Goal: Information Seeking & Learning: Compare options

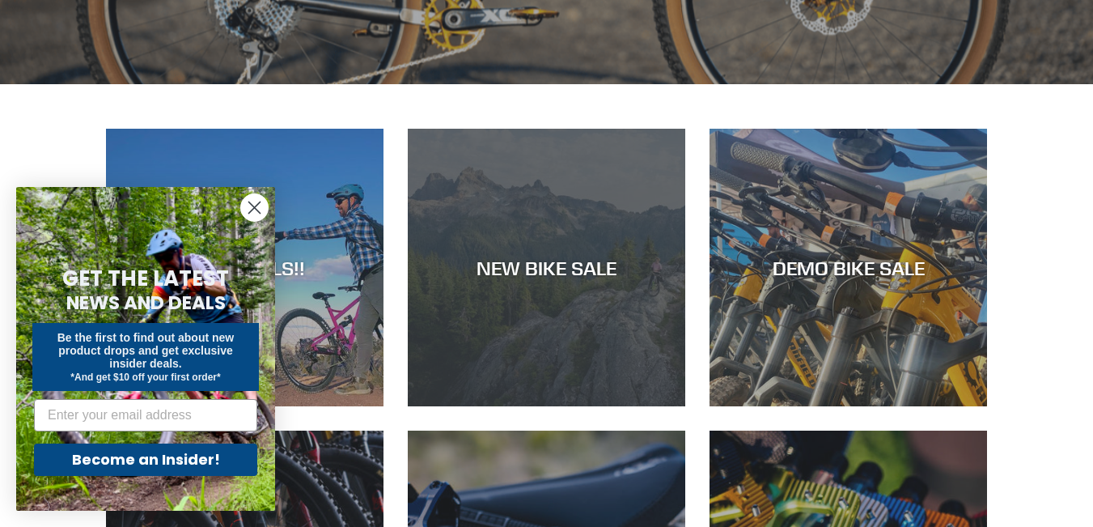
scroll to position [566, 0]
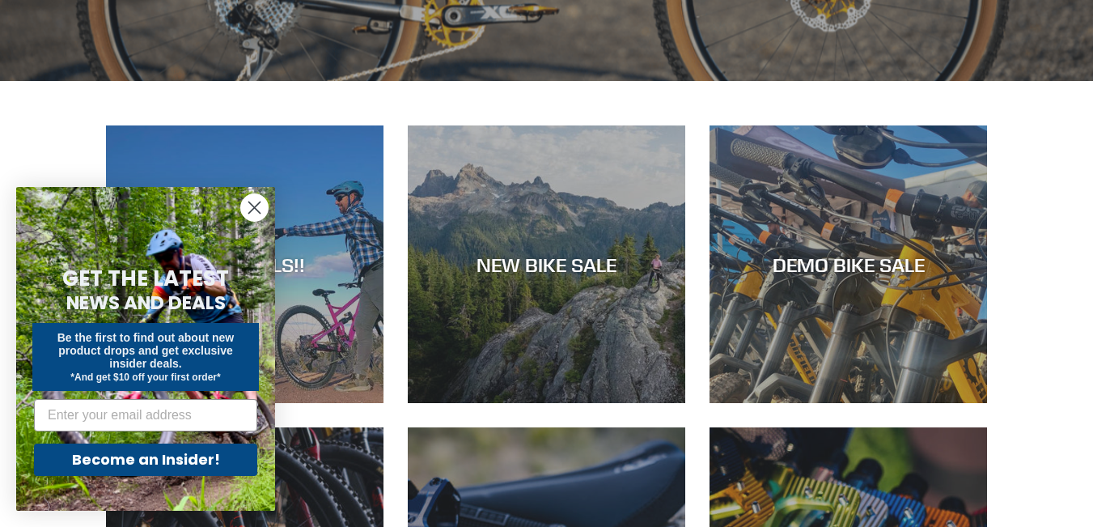
click at [253, 211] on circle "Close dialog" at bounding box center [254, 207] width 27 height 27
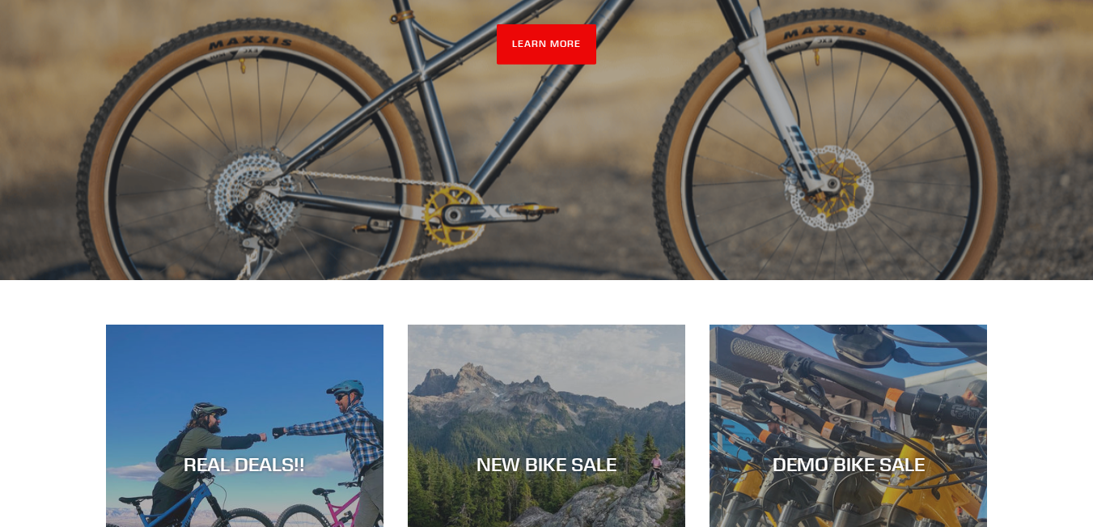
scroll to position [0, 0]
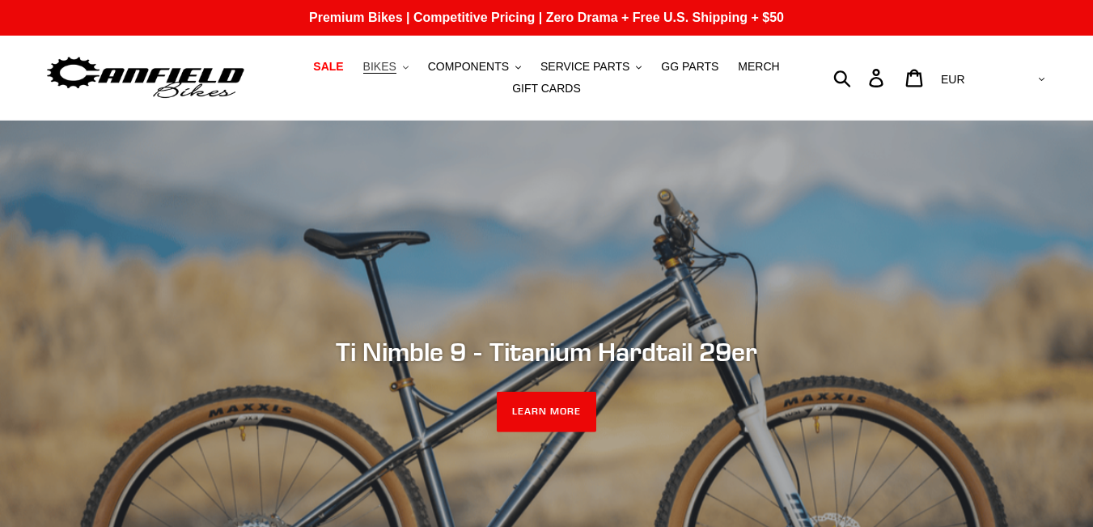
click at [396, 64] on span "BIKES" at bounding box center [379, 67] width 33 height 14
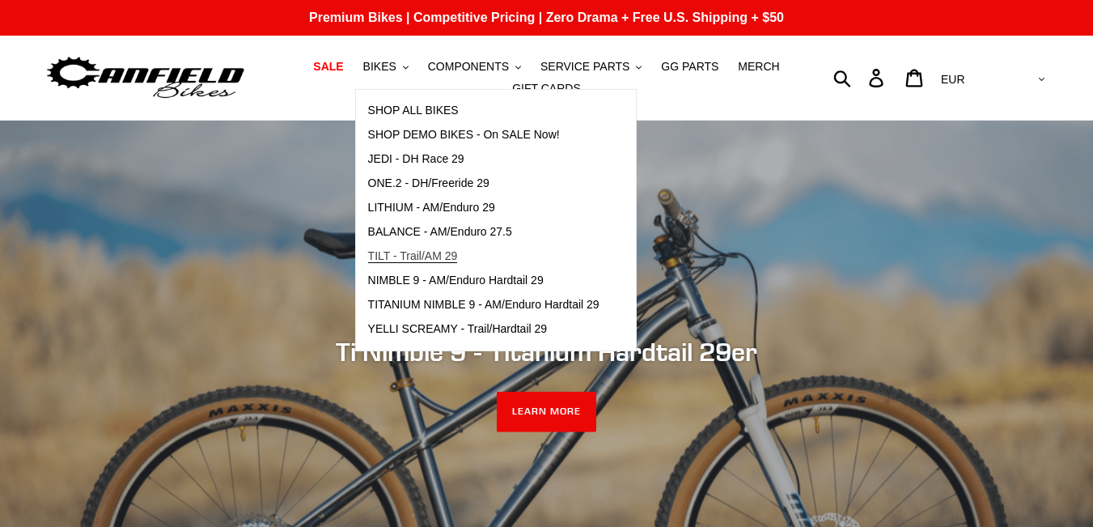
click at [438, 257] on span "TILT - Trail/AM 29" at bounding box center [413, 256] width 90 height 14
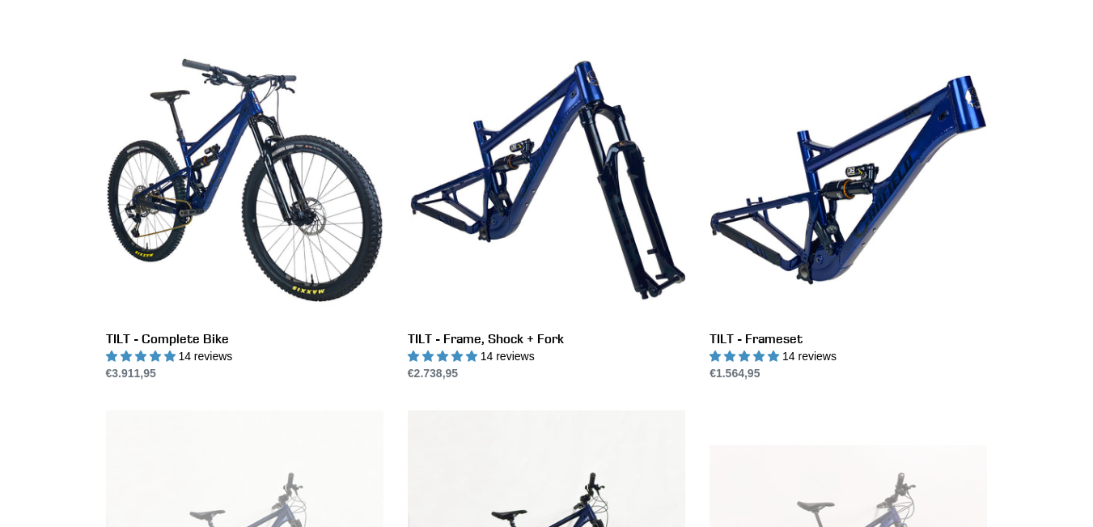
scroll to position [405, 0]
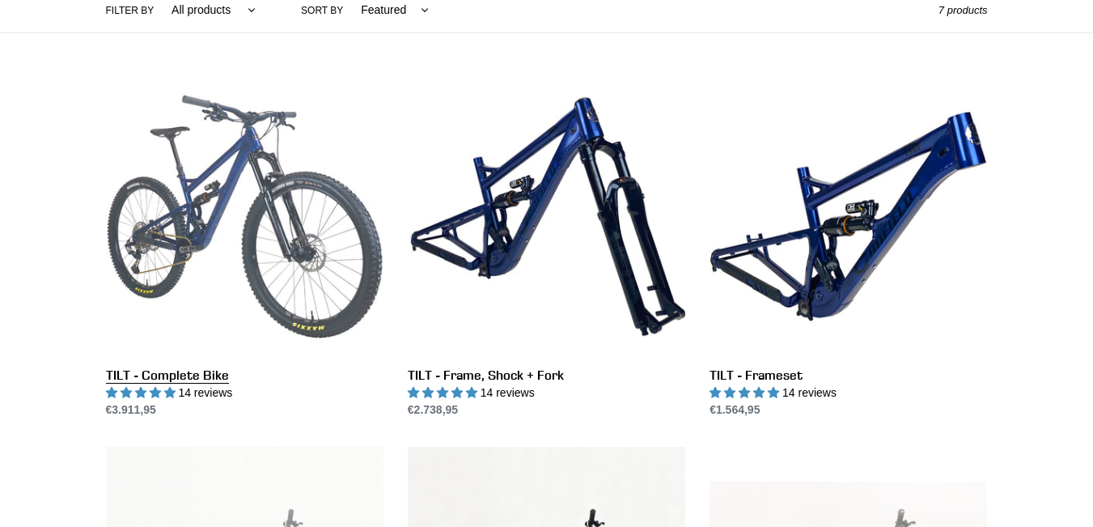
click at [194, 201] on link "TILT - Complete Bike" at bounding box center [244, 248] width 277 height 341
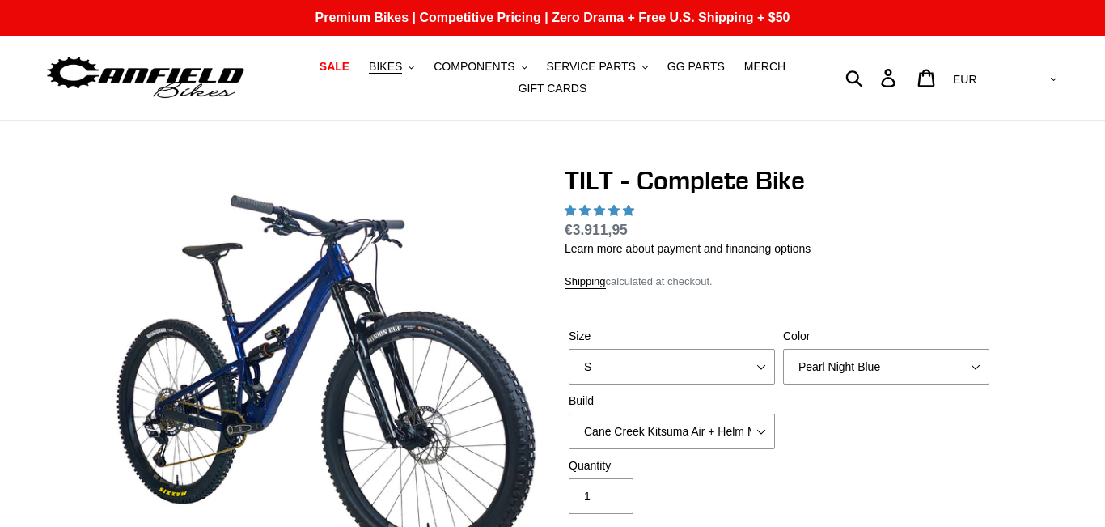
select select "highest-rating"
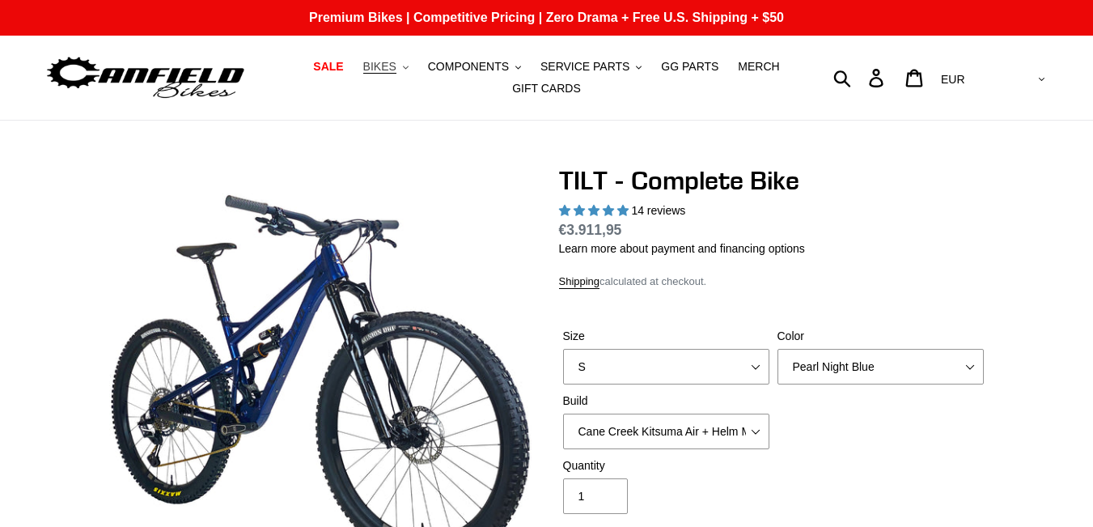
click at [396, 70] on span "BIKES" at bounding box center [379, 67] width 33 height 14
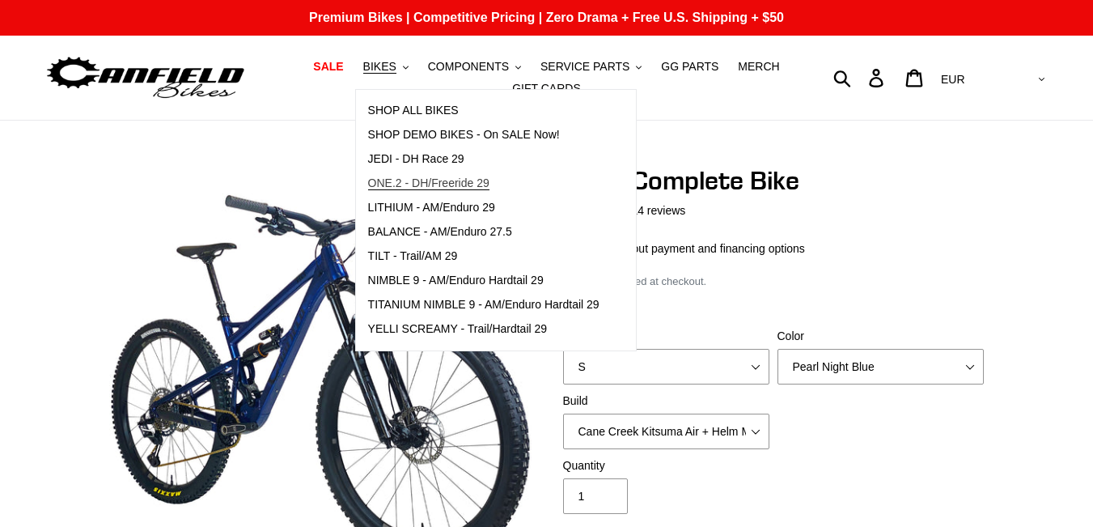
click at [459, 186] on span "ONE.2 - DH/Freeride 29" at bounding box center [428, 183] width 121 height 14
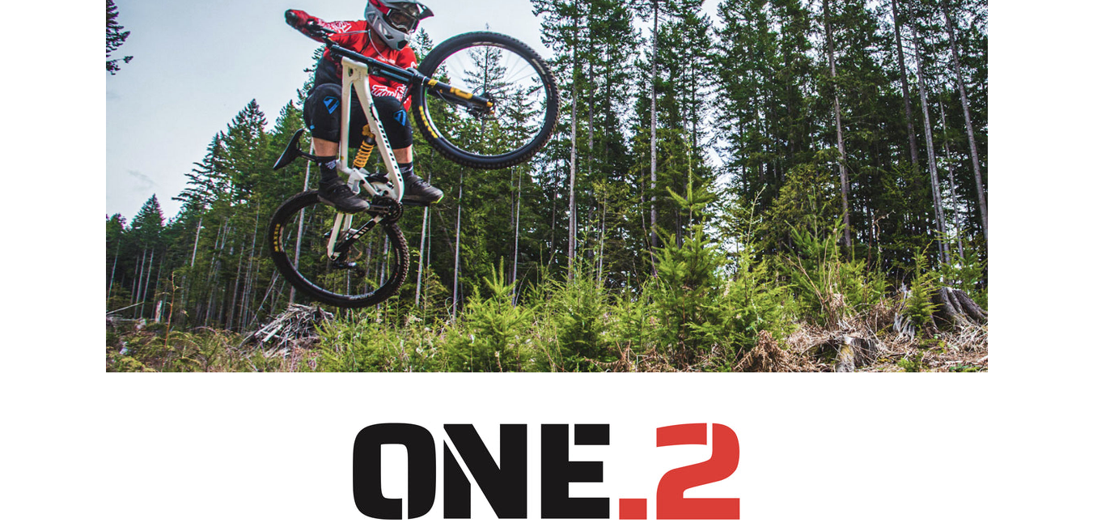
scroll to position [791, 0]
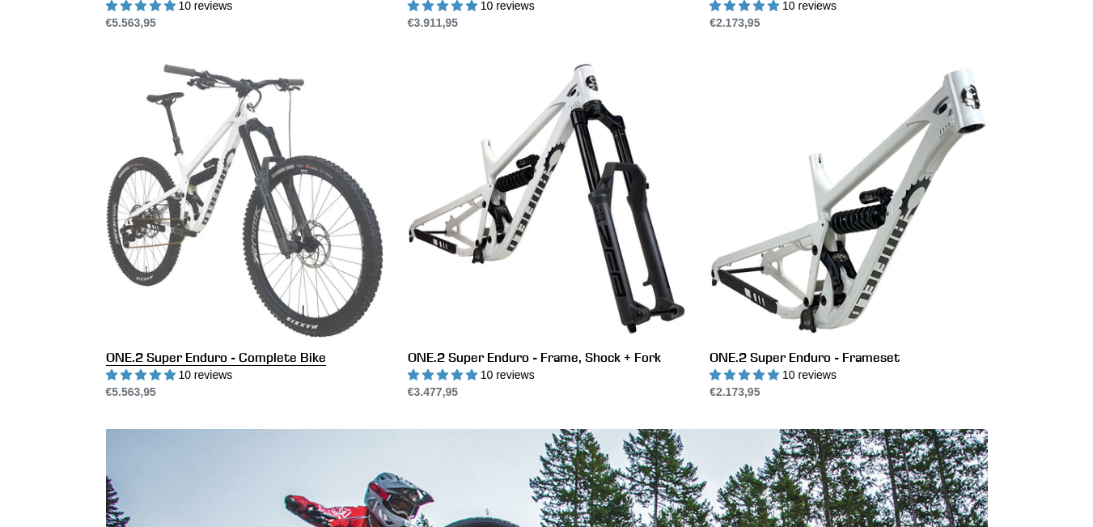
click at [125, 214] on link "ONE.2 Super Enduro - Complete Bike" at bounding box center [244, 230] width 277 height 341
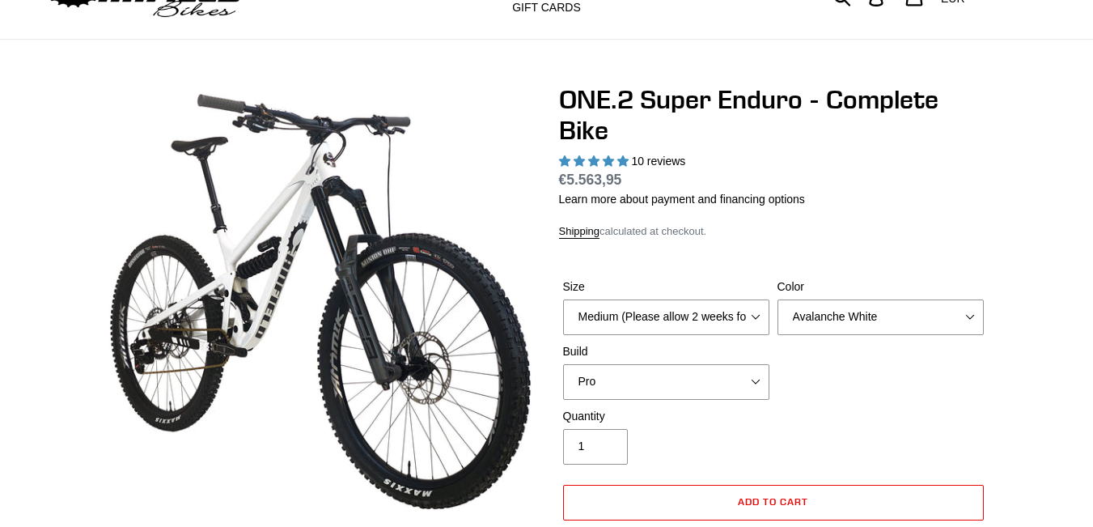
scroll to position [243, 0]
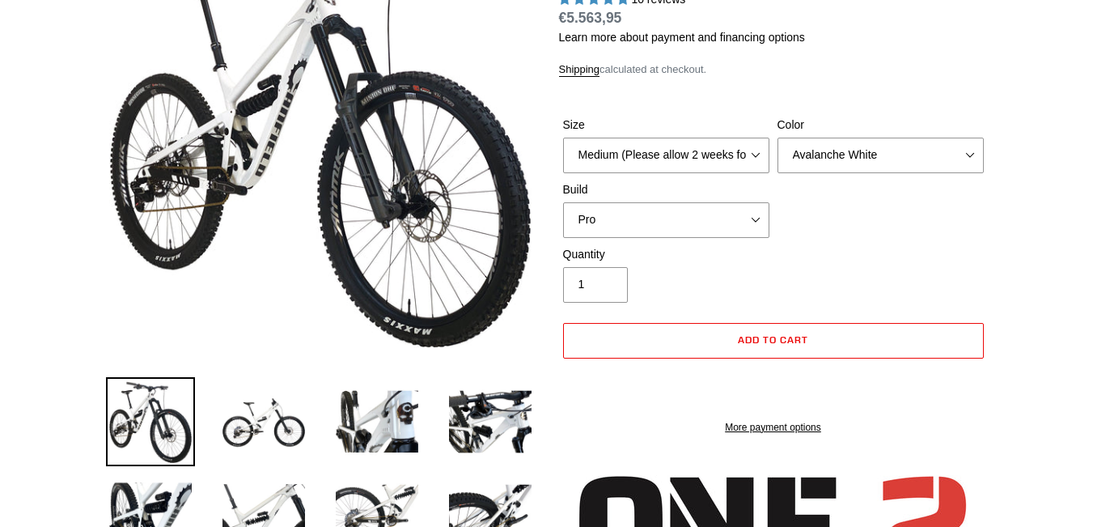
select select "highest-rating"
click at [717, 223] on select "Pro" at bounding box center [666, 220] width 206 height 36
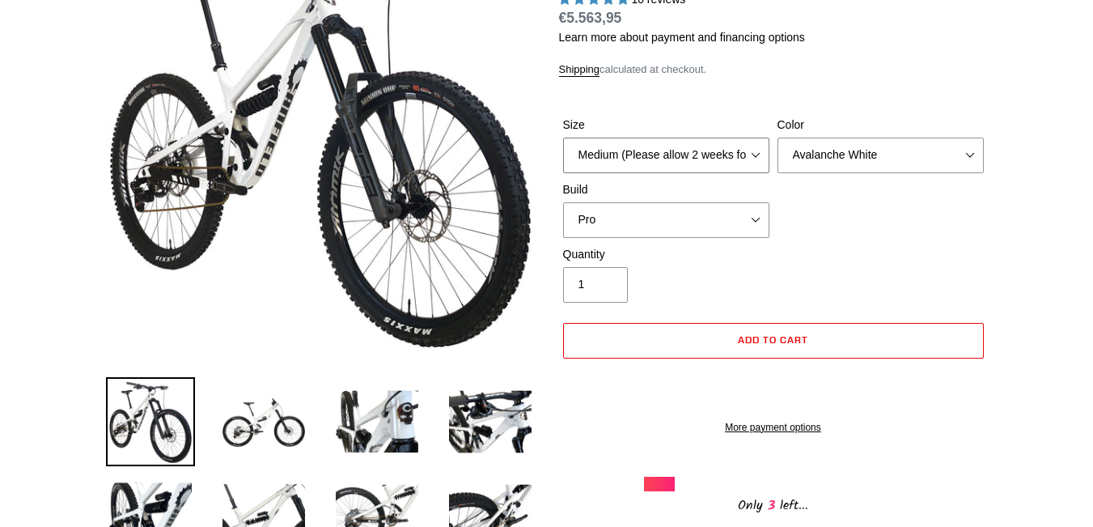
click at [691, 159] on select "Medium (Please allow 2 weeks for delivery) Large (Sold Out)" at bounding box center [666, 156] width 206 height 36
click at [911, 219] on div "Size Medium (Please allow 2 weeks for delivery) Large (Sold Out) Color Avalanch…" at bounding box center [773, 180] width 429 height 129
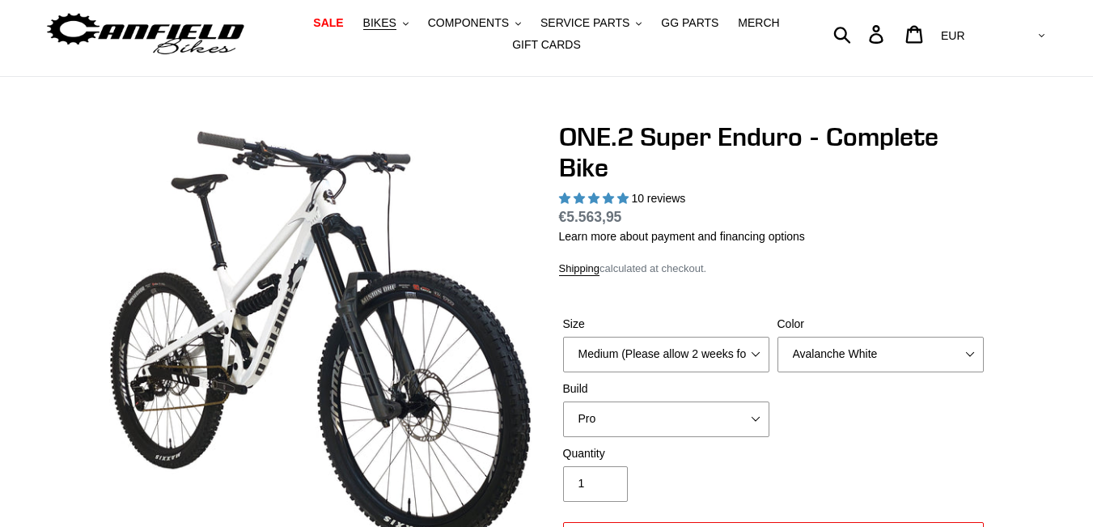
scroll to position [0, 0]
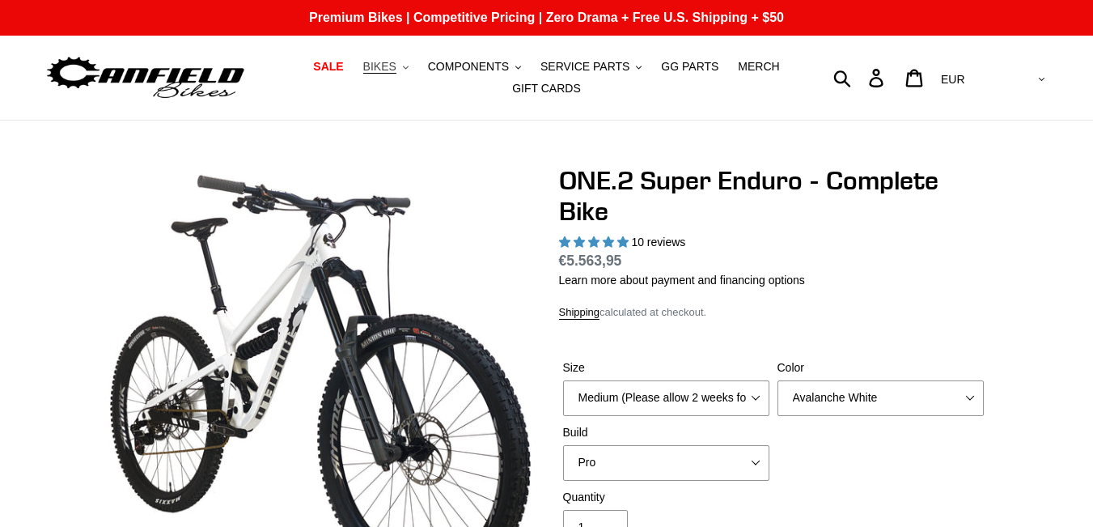
click at [396, 67] on span "BIKES" at bounding box center [379, 67] width 33 height 14
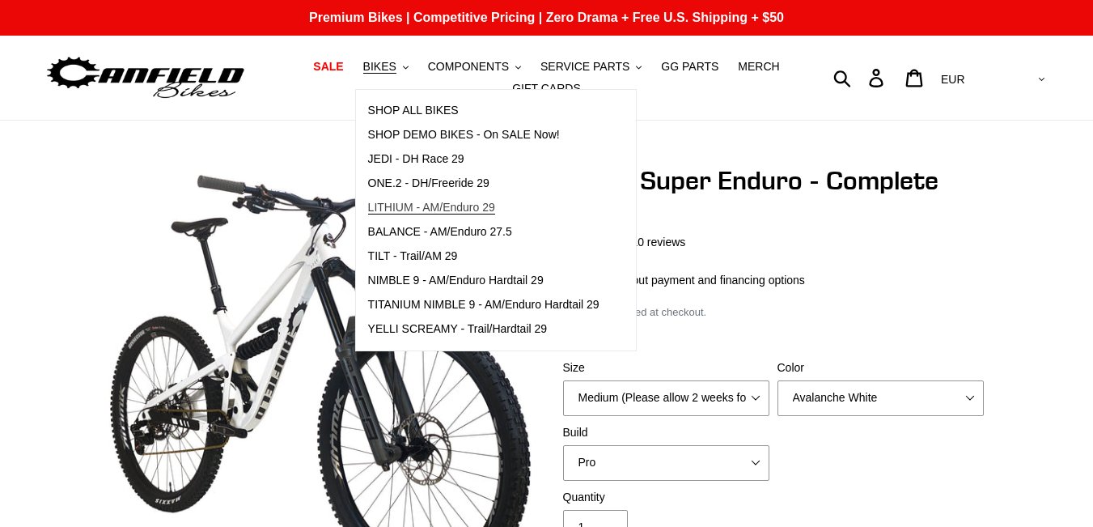
click at [460, 208] on span "LITHIUM - AM/Enduro 29" at bounding box center [431, 208] width 127 height 14
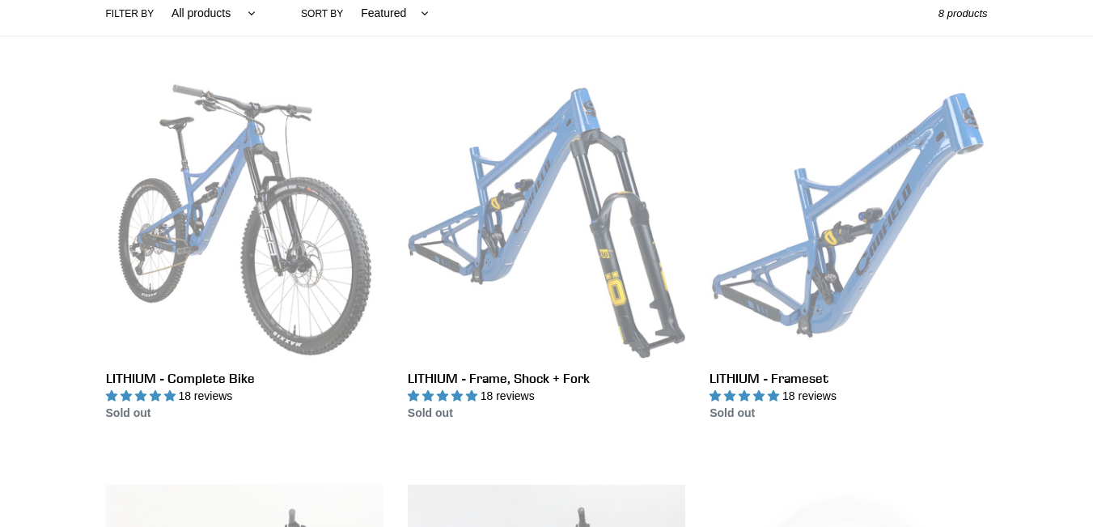
scroll to position [405, 0]
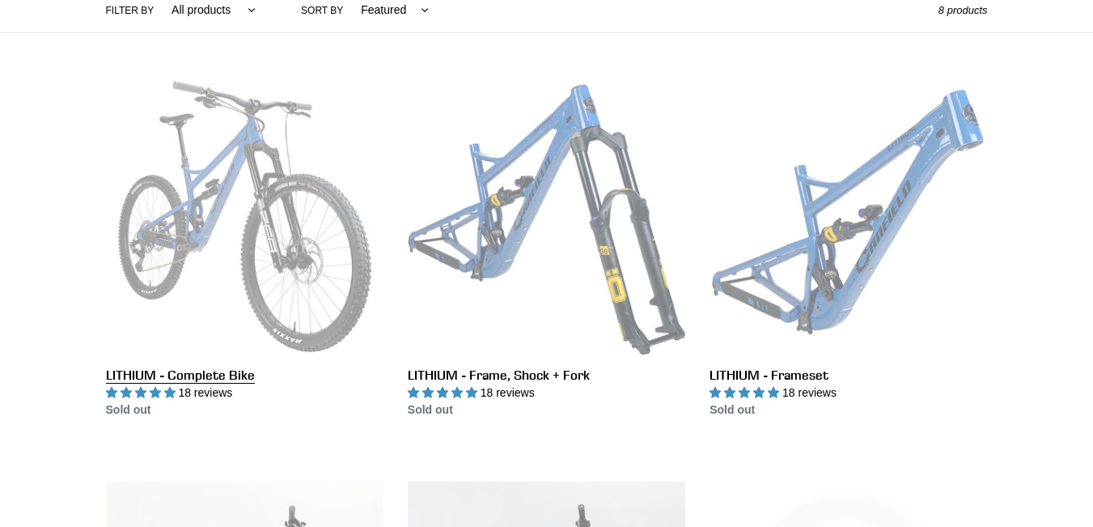
click at [137, 188] on link "LITHIUM - Complete Bike" at bounding box center [244, 248] width 277 height 341
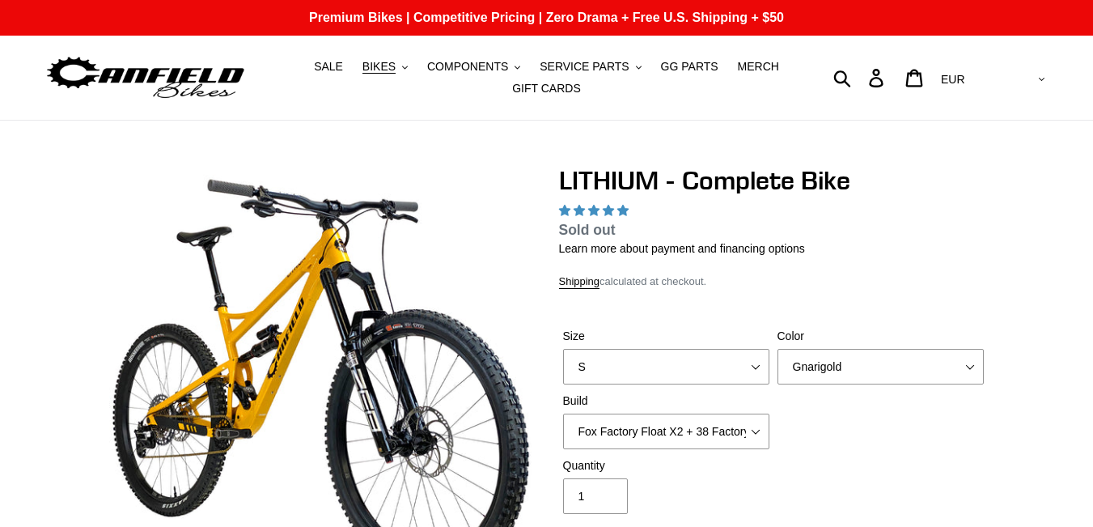
scroll to position [243, 0]
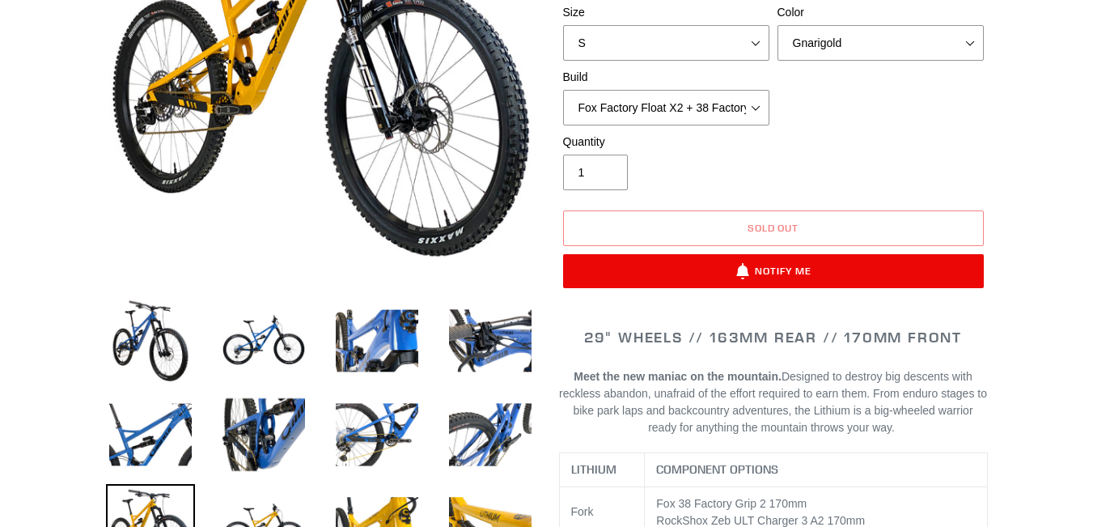
select select "highest-rating"
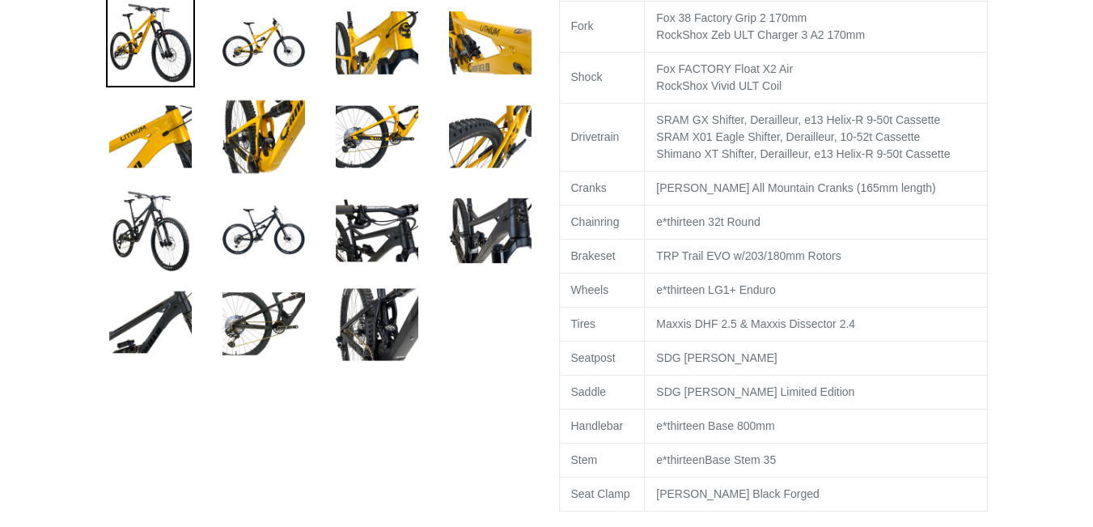
scroll to position [485, 0]
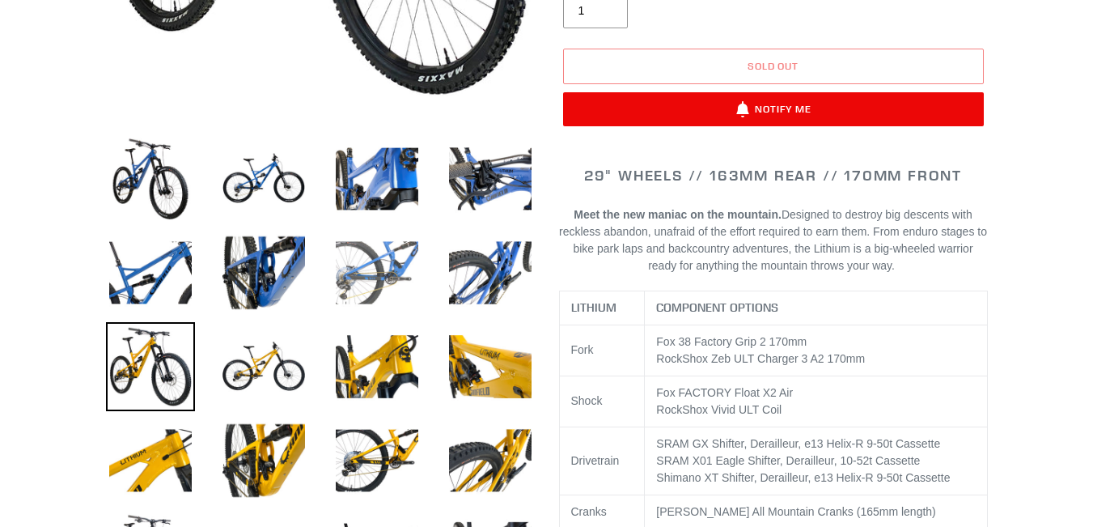
click at [364, 277] on img at bounding box center [376, 272] width 89 height 89
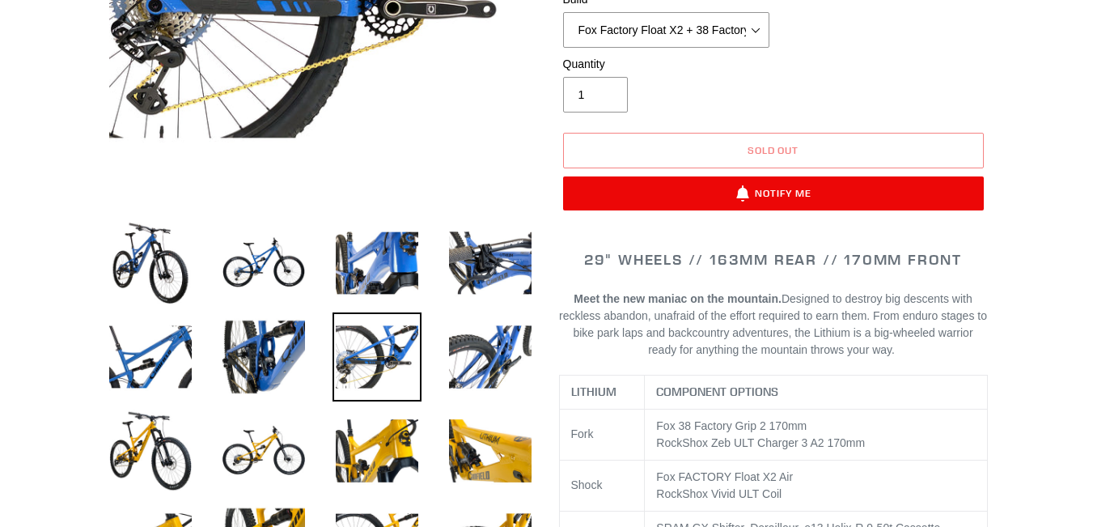
scroll to position [405, 0]
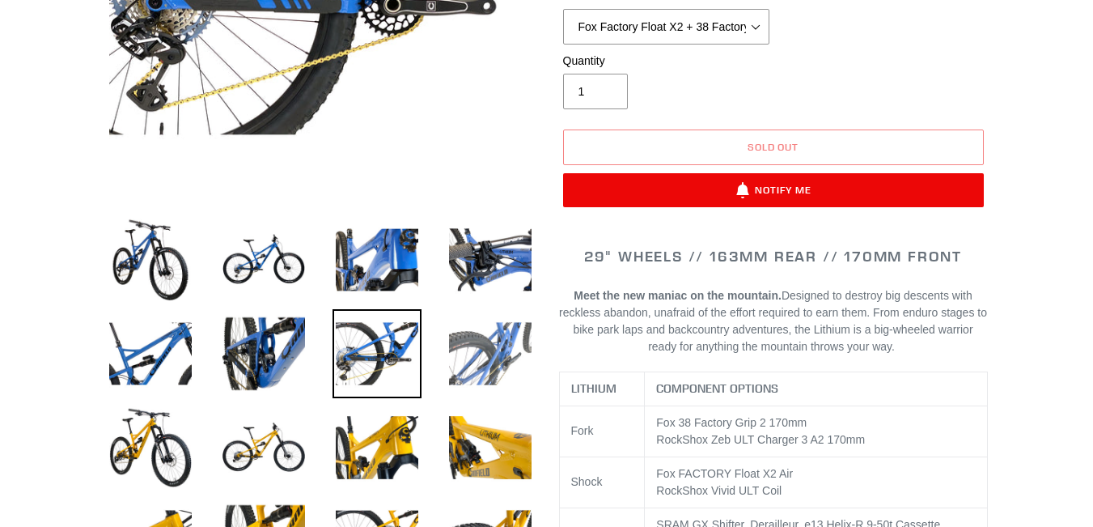
click at [483, 355] on img at bounding box center [490, 353] width 89 height 89
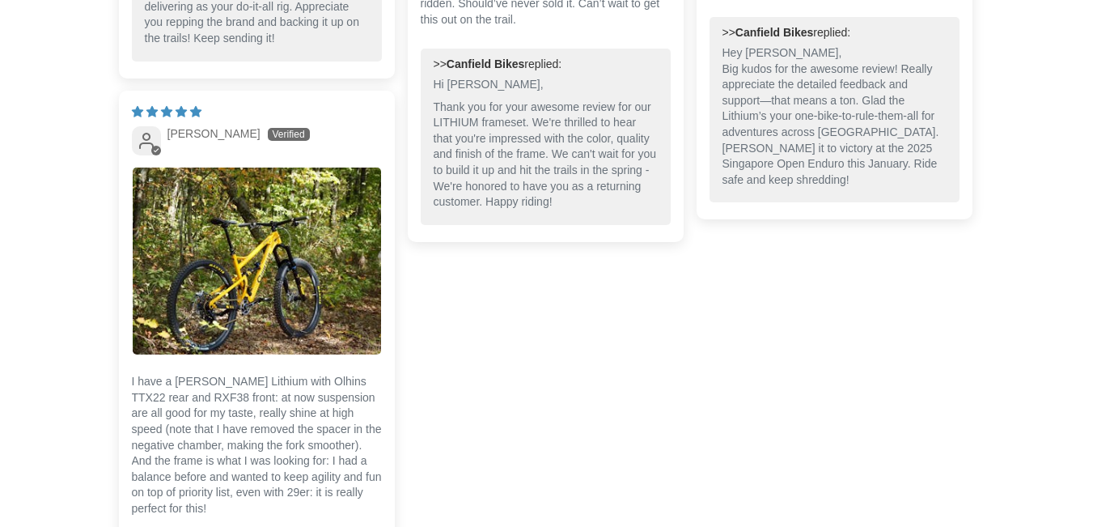
scroll to position [5501, 0]
